Goal: Task Accomplishment & Management: Manage account settings

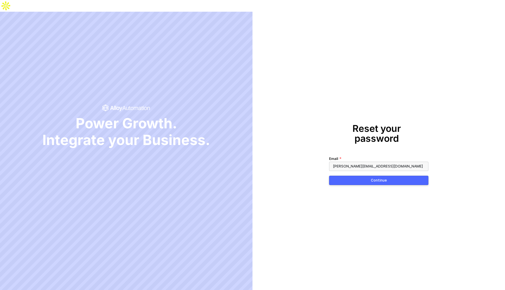
click at [353, 170] on div "Reset your password Email [PERSON_NAME][EMAIL_ADDRESS][DOMAIN_NAME] Continue" at bounding box center [378, 157] width 99 height 66
click at [351, 168] on div "Reset your password Email [PERSON_NAME][EMAIL_ADDRESS][DOMAIN_NAME] Continue" at bounding box center [378, 157] width 99 height 66
click at [348, 176] on button "Continue" at bounding box center [378, 180] width 99 height 9
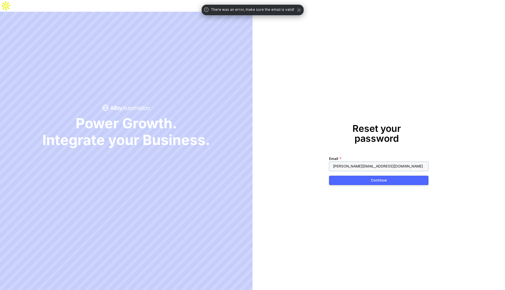
click at [372, 162] on input "[PERSON_NAME][EMAIL_ADDRESS][DOMAIN_NAME]" at bounding box center [378, 166] width 99 height 9
type input "[PERSON_NAME][EMAIL_ADDRESS][DOMAIN_NAME]"
click at [343, 176] on button "Continue" at bounding box center [378, 180] width 99 height 9
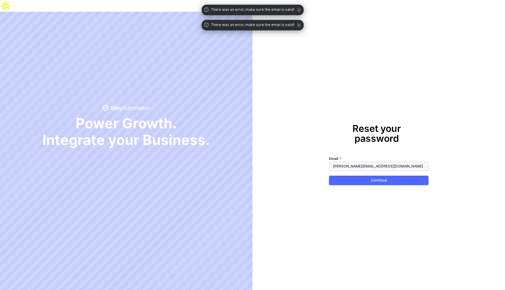
click at [343, 176] on button "Continue" at bounding box center [378, 180] width 99 height 9
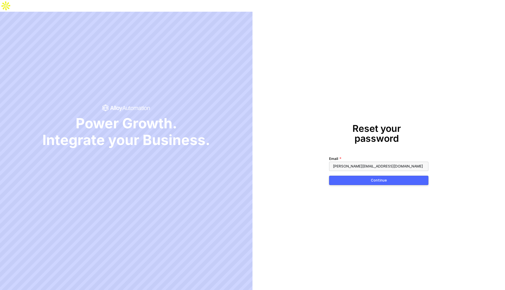
click at [341, 101] on div "Reset your password Email [PERSON_NAME][EMAIL_ADDRESS][DOMAIN_NAME] Continue" at bounding box center [379, 157] width 253 height 290
